Goal: Navigation & Orientation: Find specific page/section

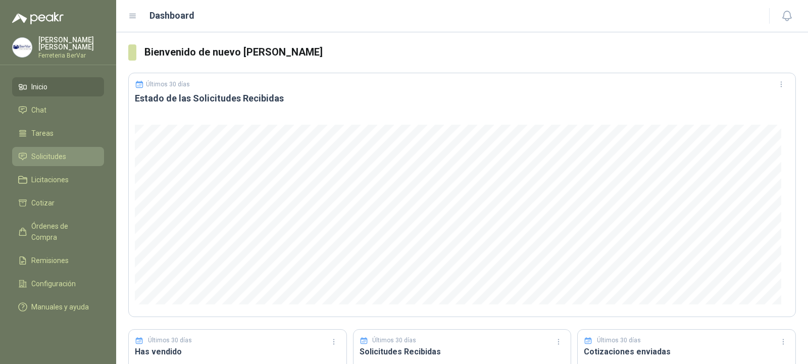
click at [93, 148] on link "Solicitudes" at bounding box center [58, 156] width 92 height 19
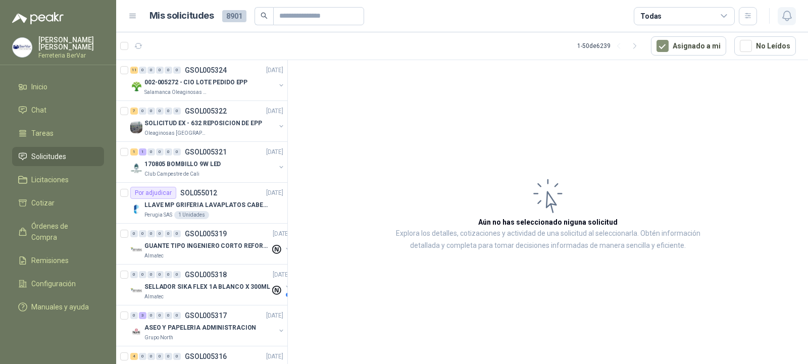
click at [787, 10] on icon "button" at bounding box center [786, 16] width 13 height 13
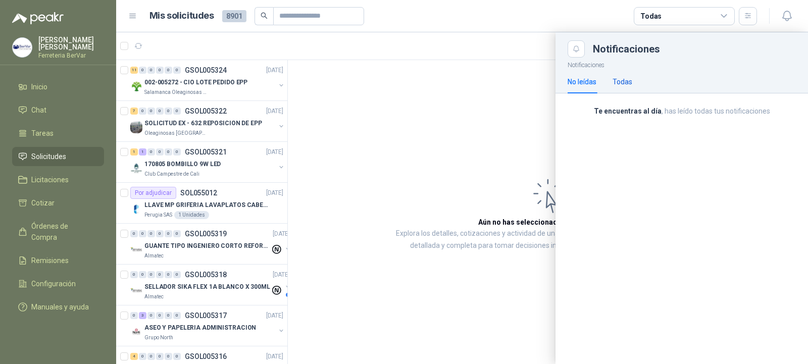
click at [614, 76] on div "Todas" at bounding box center [622, 81] width 20 height 11
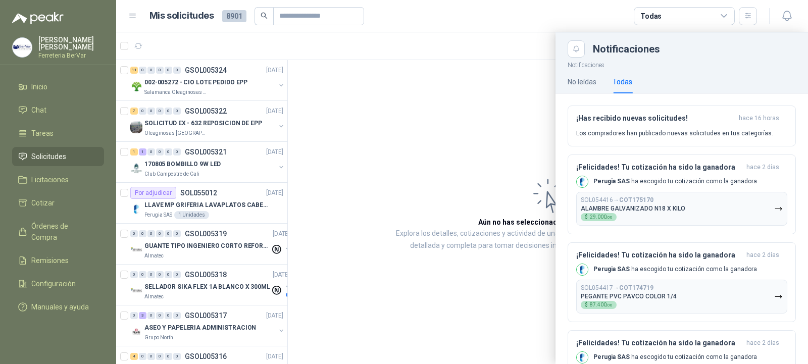
click at [525, 158] on div at bounding box center [461, 198] width 691 height 332
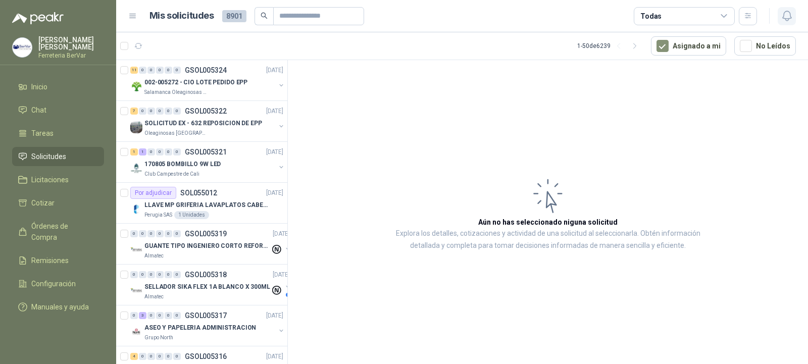
click at [778, 16] on button "button" at bounding box center [786, 16] width 18 height 18
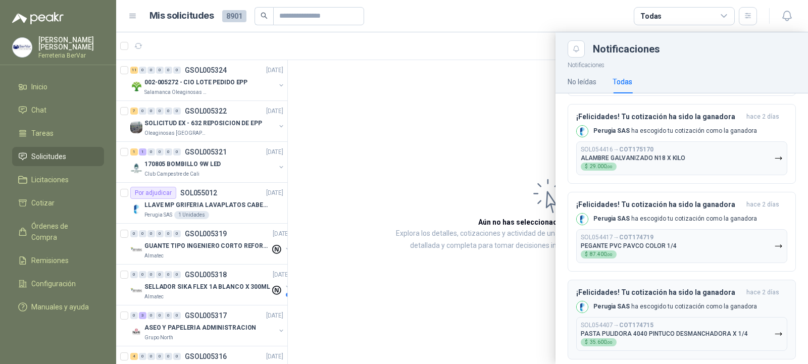
scroll to position [101, 0]
